Goal: Navigation & Orientation: Find specific page/section

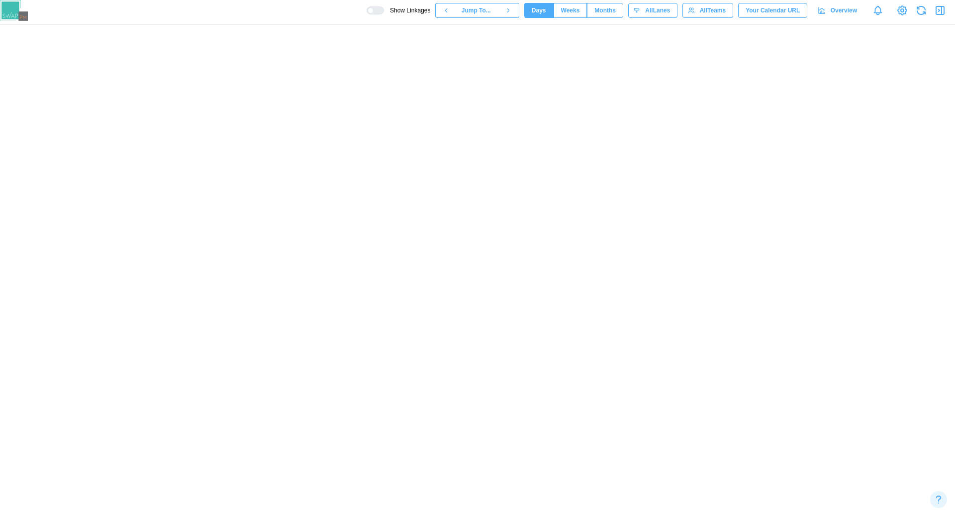
scroll to position [0, 41189]
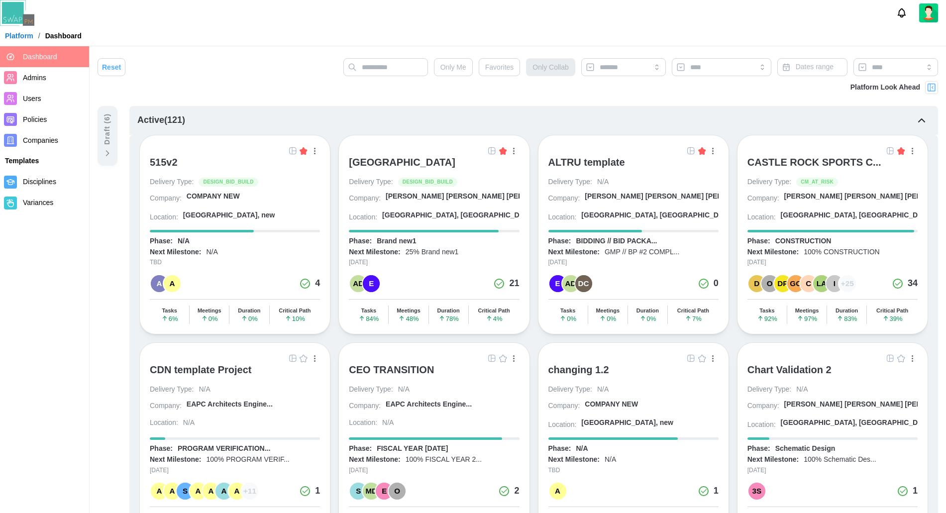
click at [40, 104] on link "Users" at bounding box center [44, 98] width 89 height 21
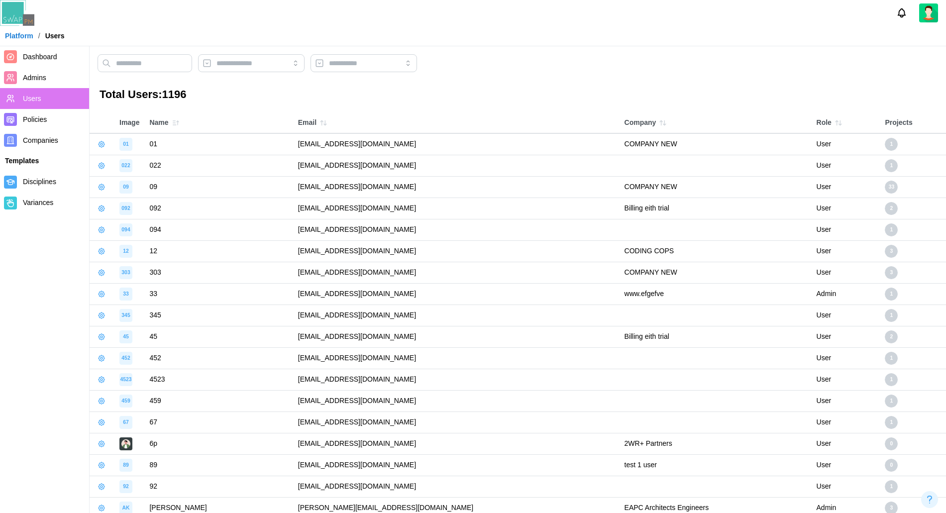
click at [933, 15] on img at bounding box center [928, 12] width 19 height 19
click at [98, 145] on icon "button" at bounding box center [102, 144] width 8 height 8
click at [125, 162] on div "Set User Password" at bounding box center [145, 164] width 60 height 8
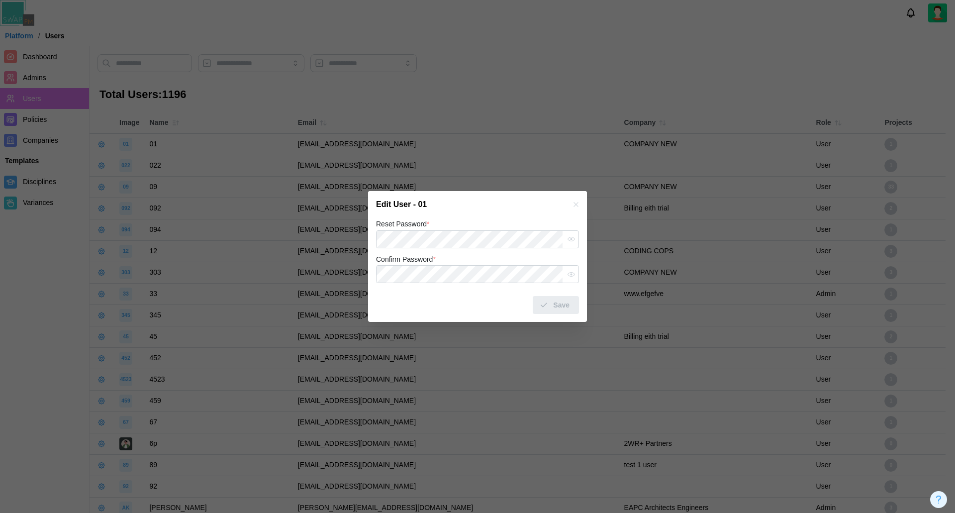
click at [576, 205] on icon "button" at bounding box center [576, 204] width 4 height 4
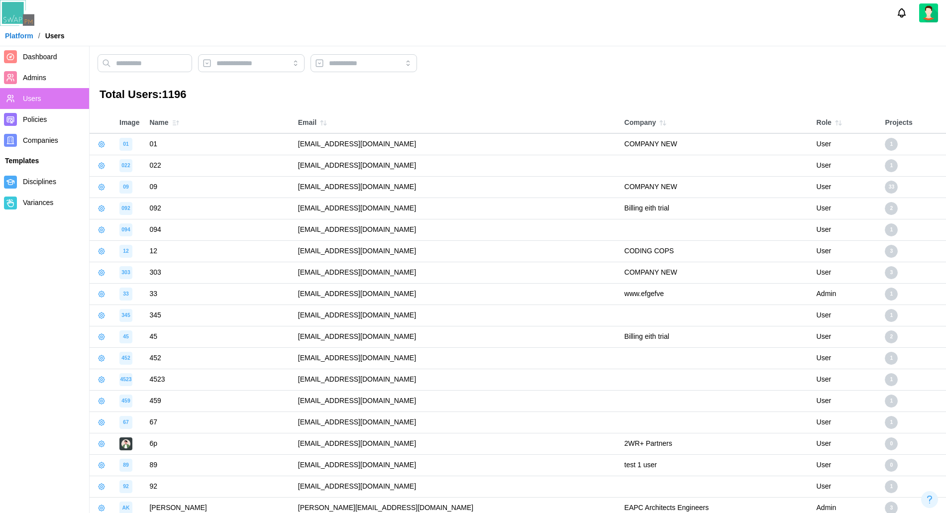
click at [33, 120] on span "Policies" at bounding box center [35, 119] width 24 height 8
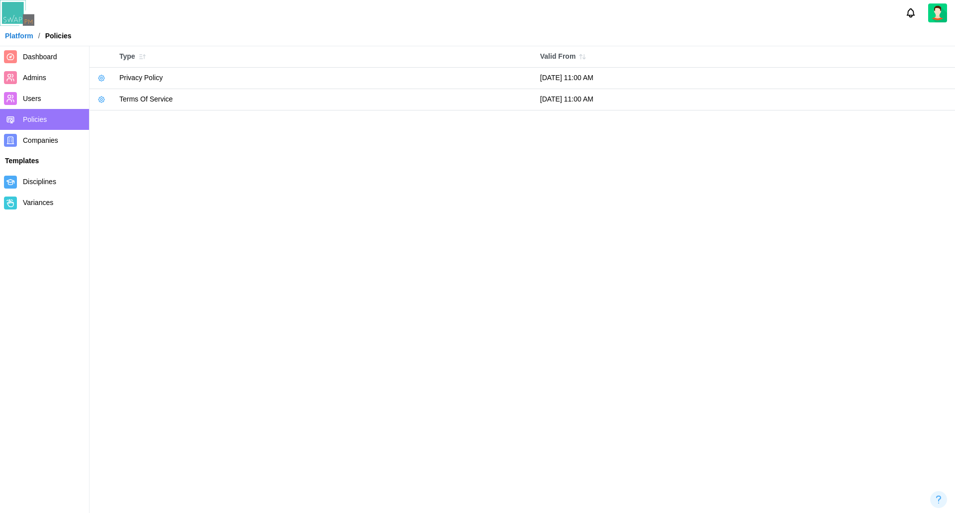
click at [99, 79] on icon "button" at bounding box center [102, 78] width 8 height 8
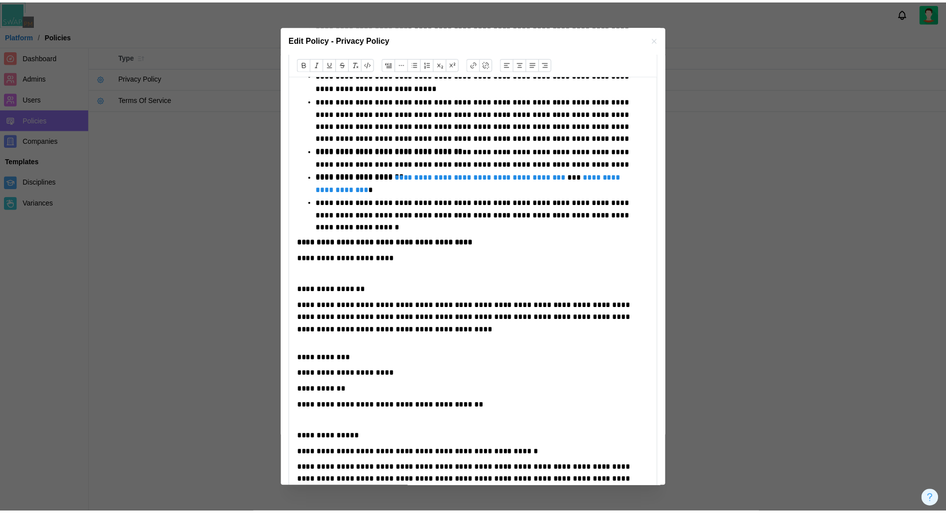
scroll to position [746, 0]
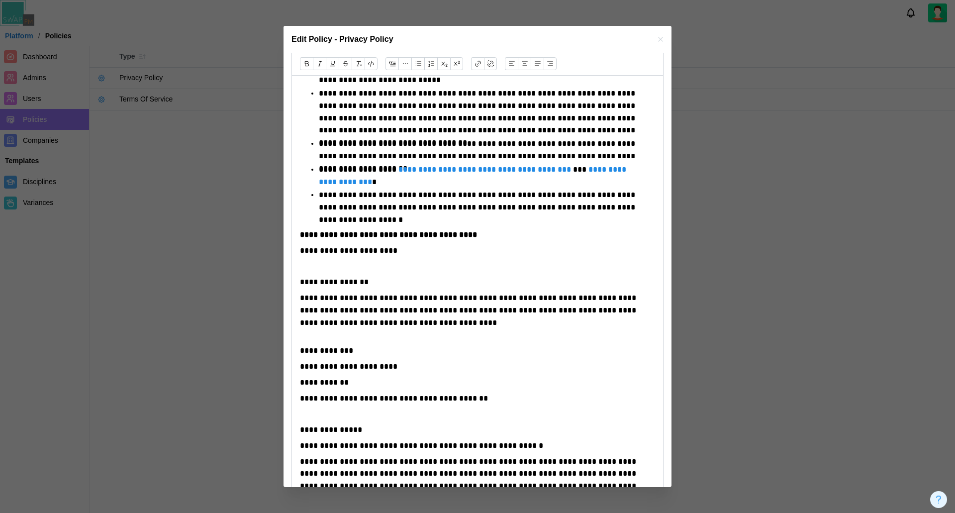
click at [955, 255] on div at bounding box center [477, 256] width 955 height 513
click at [136, 138] on div at bounding box center [477, 256] width 955 height 513
click at [89, 133] on div at bounding box center [477, 256] width 955 height 513
click at [657, 40] on icon "button" at bounding box center [661, 39] width 8 height 8
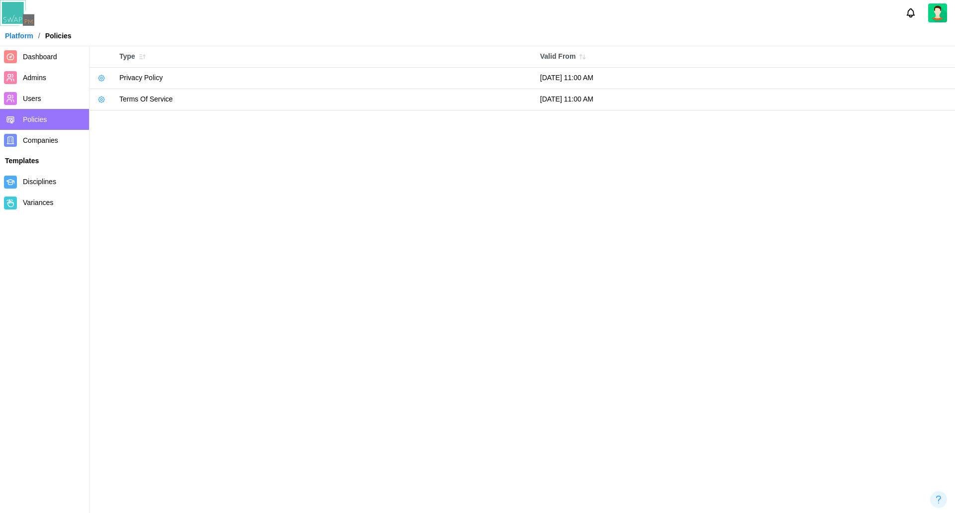
click at [53, 54] on span "Dashboard" at bounding box center [40, 57] width 34 height 8
